Goal: Information Seeking & Learning: Learn about a topic

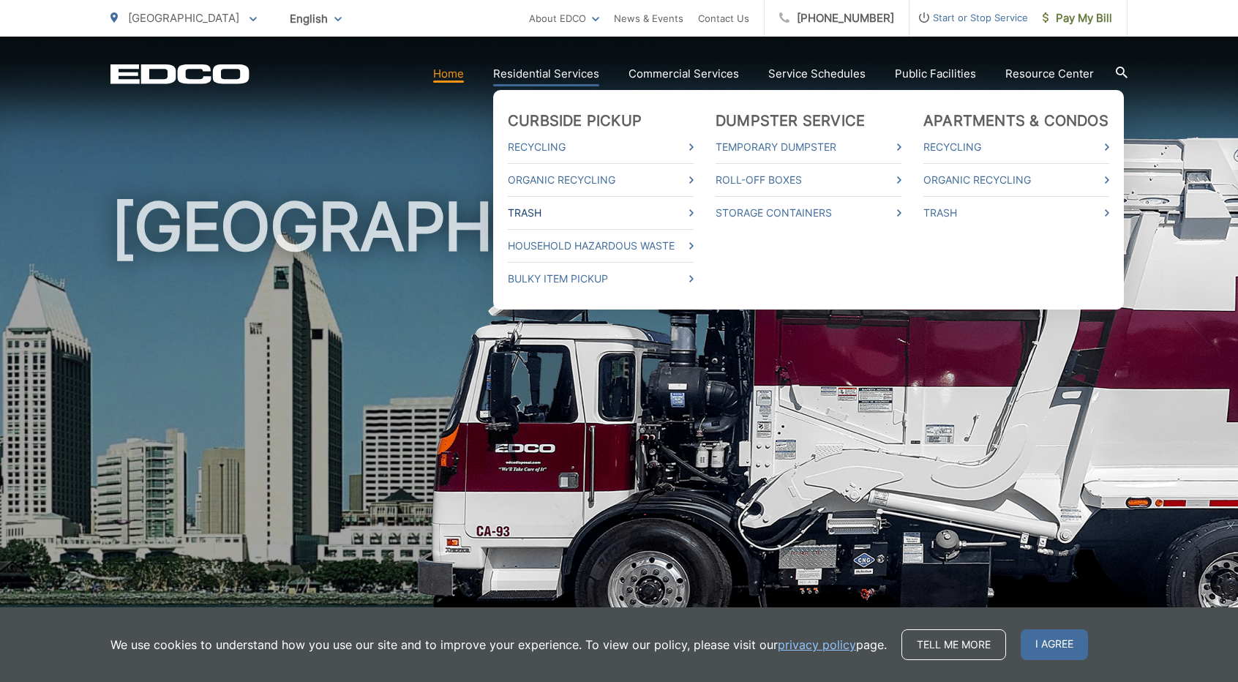
click at [591, 209] on link "Trash" at bounding box center [601, 213] width 186 height 18
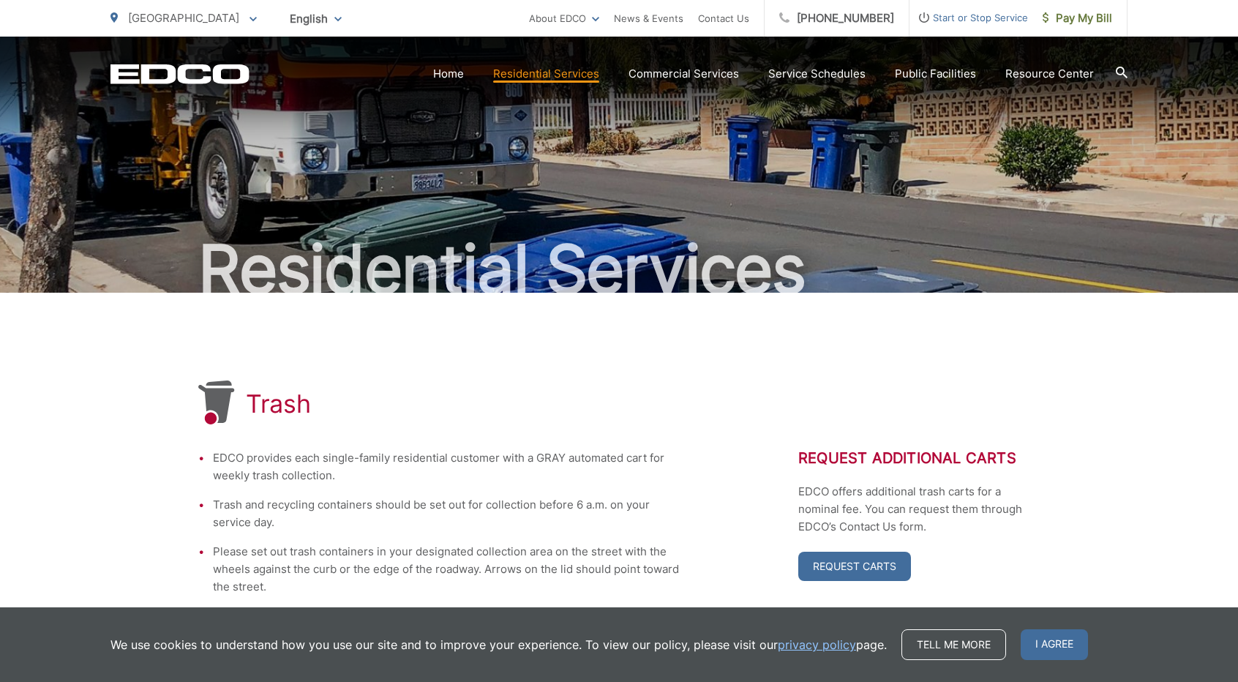
scroll to position [293, 0]
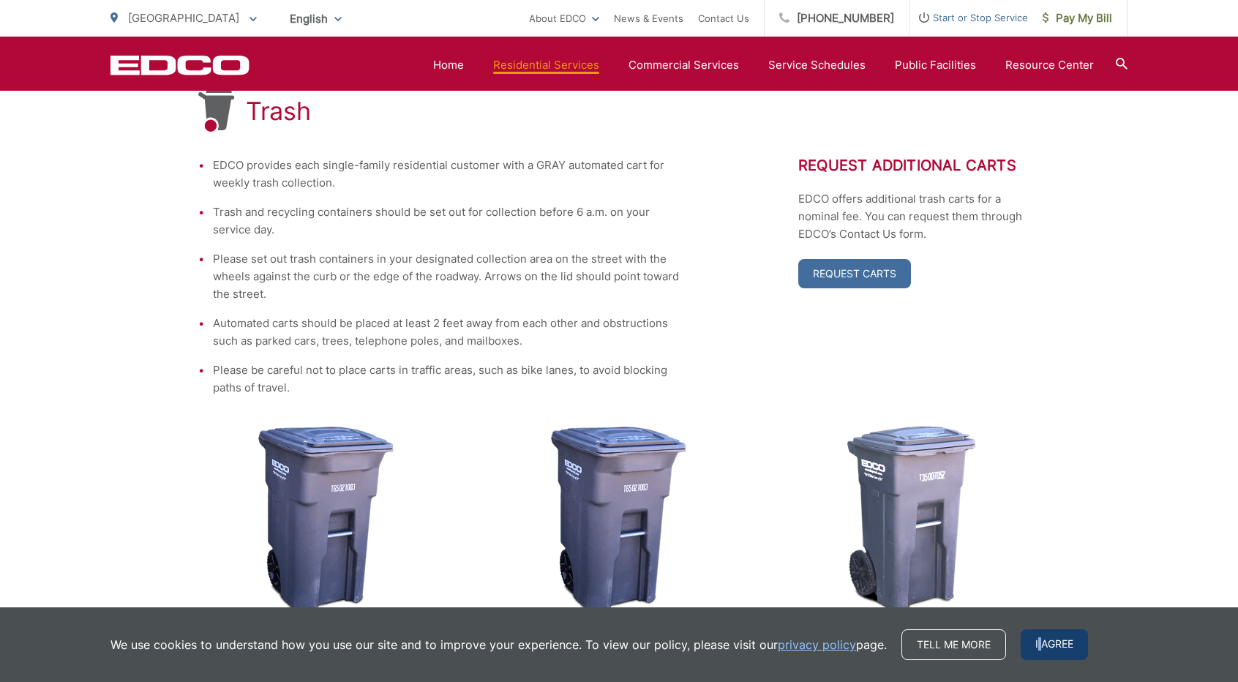
click at [1036, 648] on span "I agree" at bounding box center [1054, 644] width 67 height 31
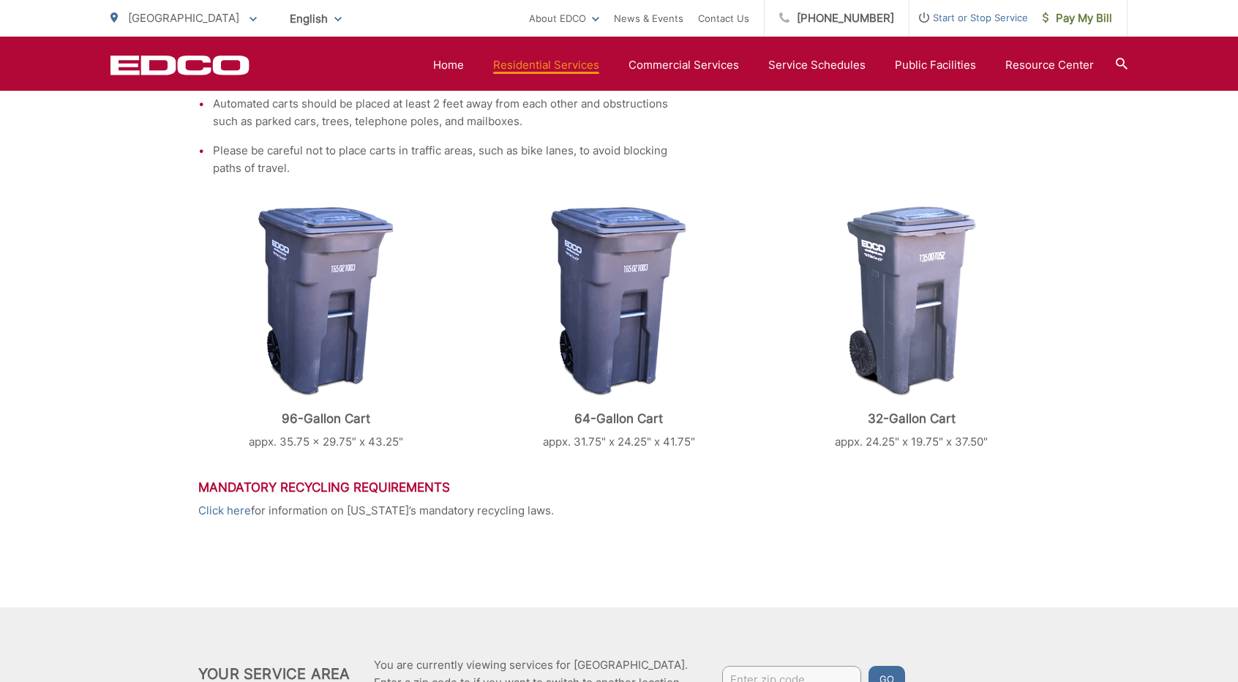
scroll to position [661, 0]
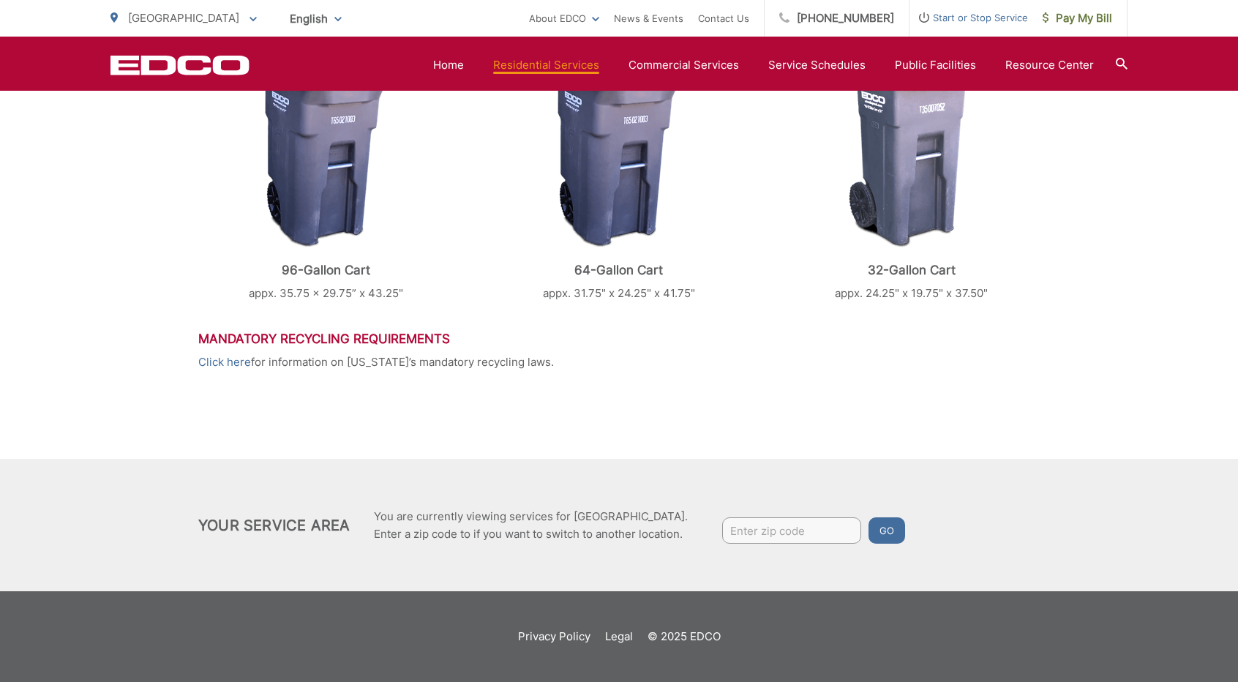
click at [881, 380] on div "Trash EDCO provides each single-family residential customer with a GRAY automat…" at bounding box center [618, 45] width 841 height 827
